Goal: Information Seeking & Learning: Compare options

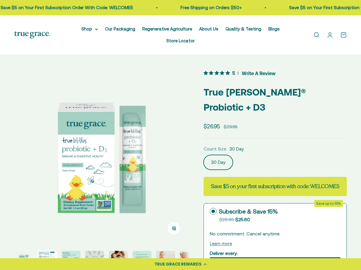
click at [48, 251] on img "Go to item 2" at bounding box center [47, 260] width 19 height 19
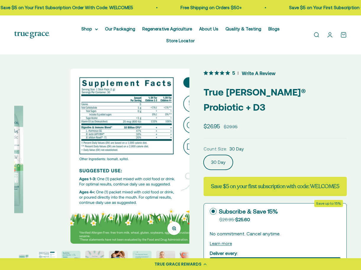
scroll to position [0, 179]
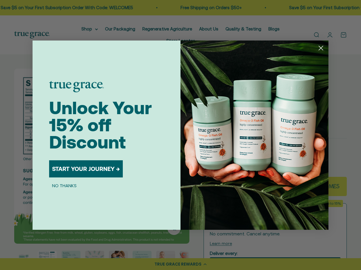
click at [319, 50] on icon "Close dialog" at bounding box center [321, 48] width 4 height 4
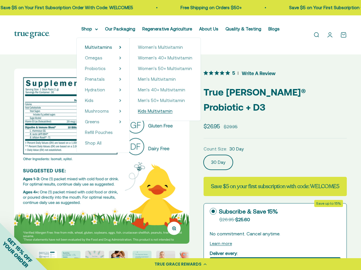
click at [139, 112] on span "Kids Multivitamin" at bounding box center [155, 111] width 35 height 5
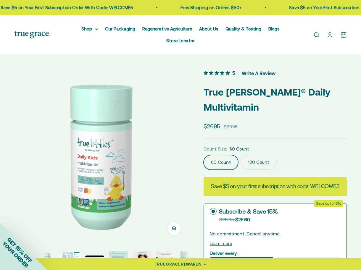
click at [71, 251] on img "Go to item 3" at bounding box center [71, 260] width 19 height 19
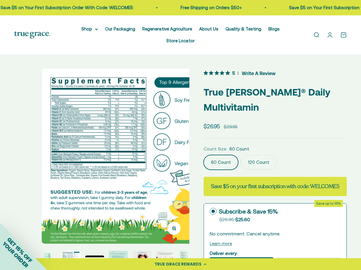
scroll to position [0, 357]
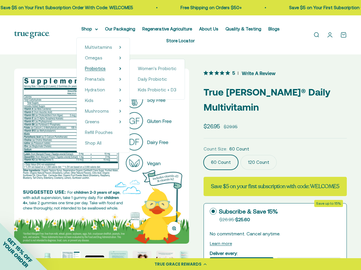
click at [85, 67] on span "Probiotics" at bounding box center [95, 68] width 21 height 5
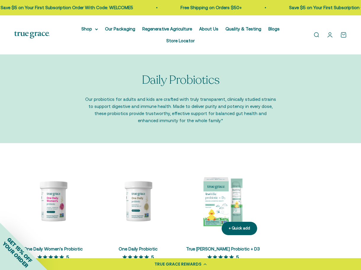
click at [223, 190] on img at bounding box center [223, 201] width 78 height 78
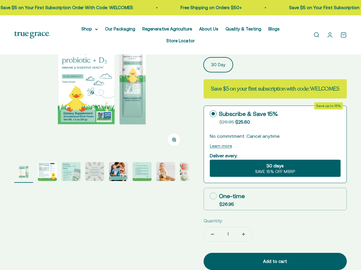
click at [46, 164] on img "Go to item 2" at bounding box center [47, 171] width 19 height 19
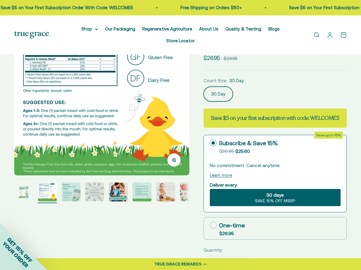
scroll to position [59, 0]
